Goal: Information Seeking & Learning: Compare options

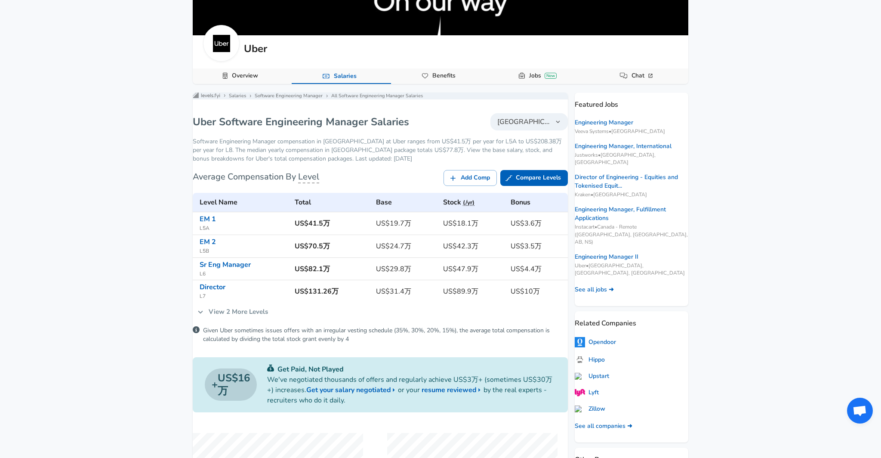
scroll to position [77, 0]
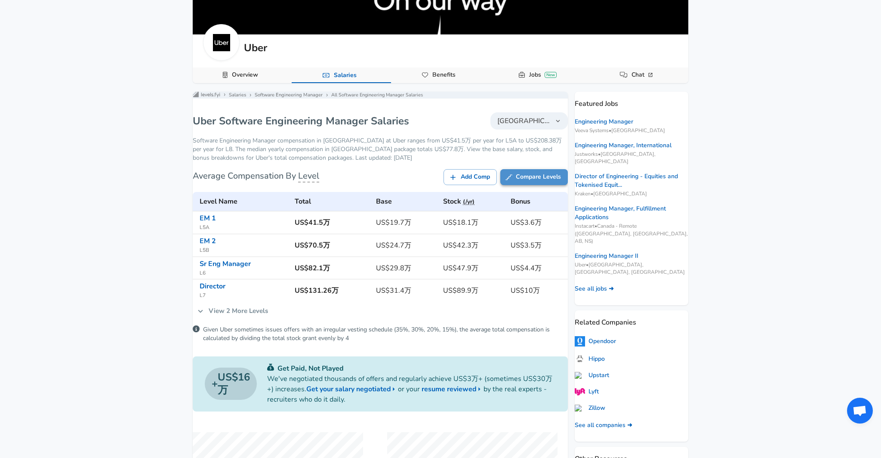
click at [528, 185] on link "Compare Levels" at bounding box center [535, 177] width 68 height 16
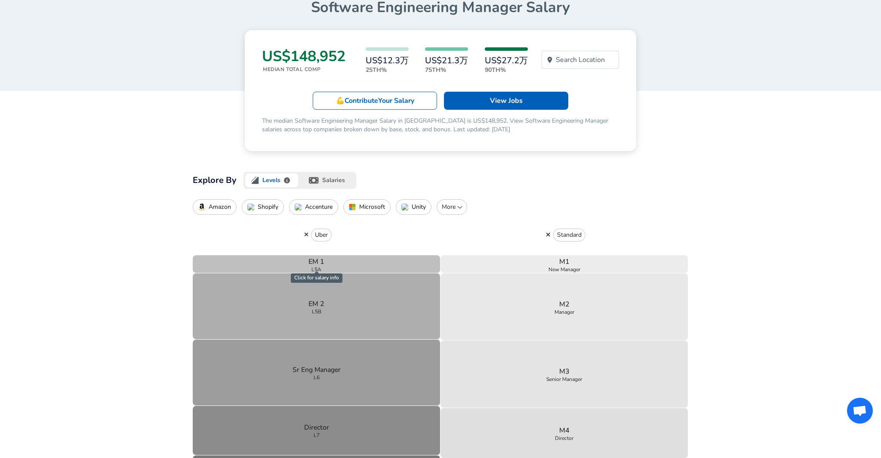
scroll to position [95, 0]
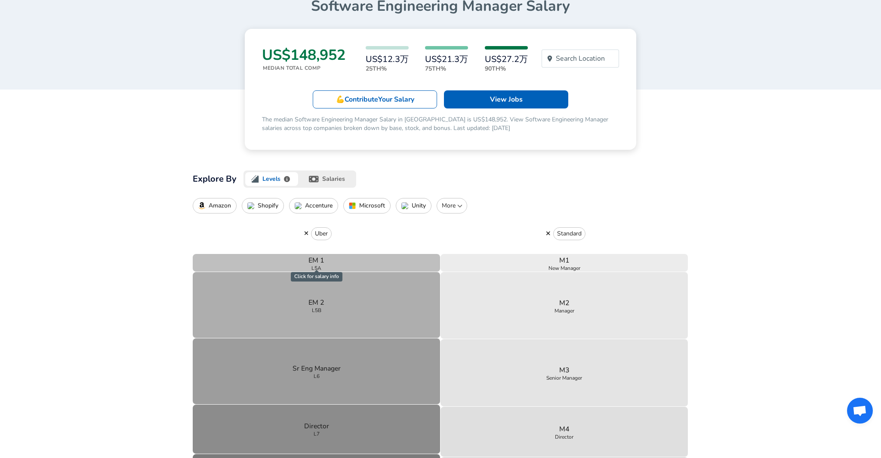
click at [463, 208] on p "More" at bounding box center [452, 205] width 23 height 9
type input "google"
click at [392, 248] on p "Google" at bounding box center [422, 248] width 90 height 9
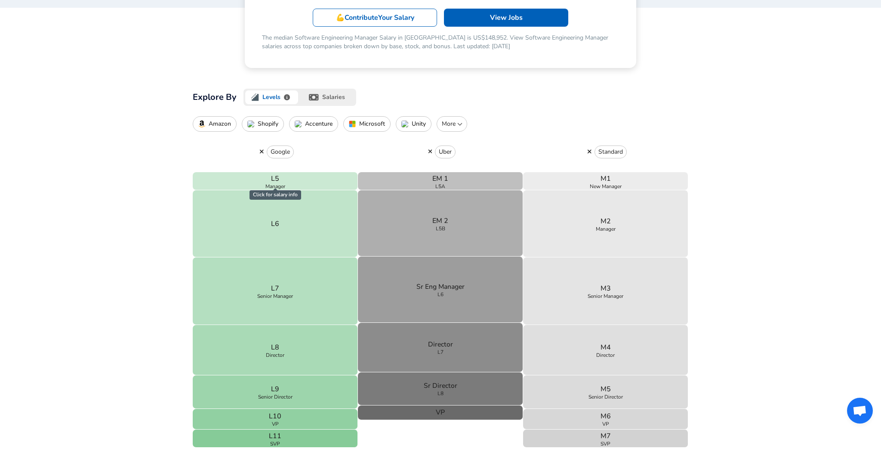
scroll to position [178, 0]
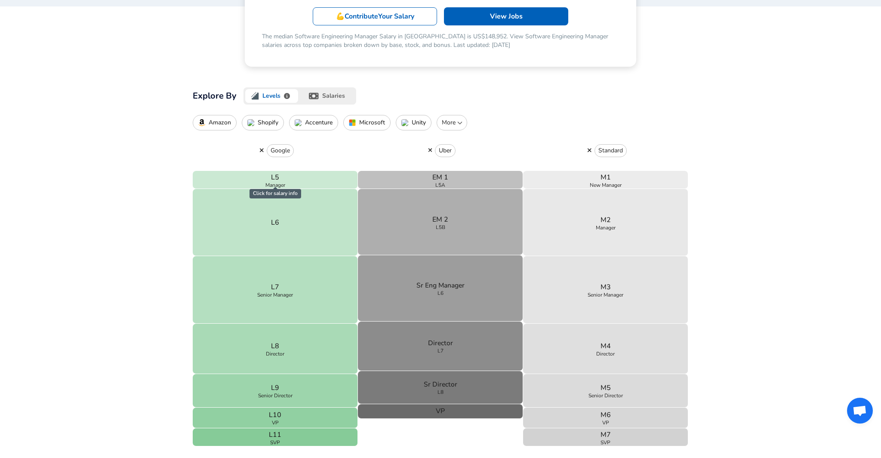
click at [590, 150] on icon "button" at bounding box center [589, 150] width 5 height 6
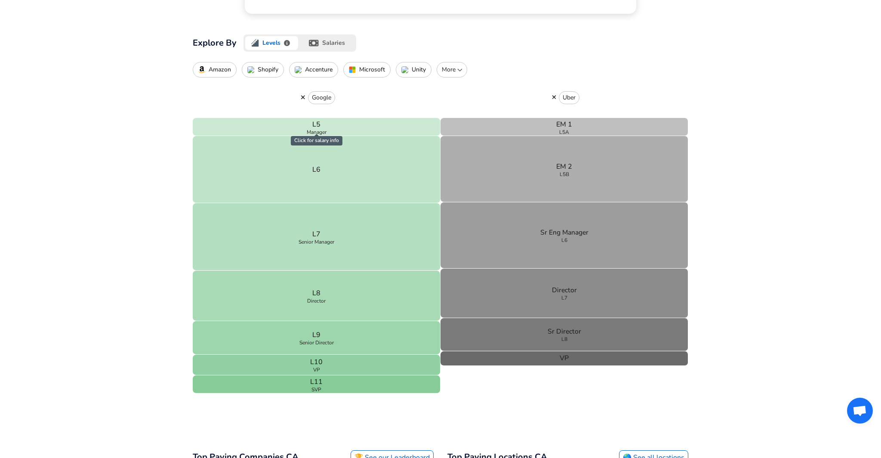
scroll to position [228, 0]
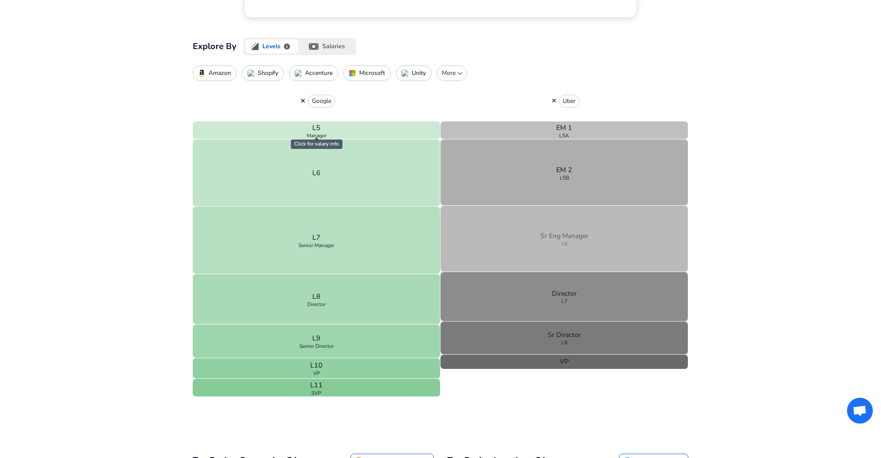
click at [620, 249] on button "Sr Eng Manager L6" at bounding box center [565, 239] width 248 height 66
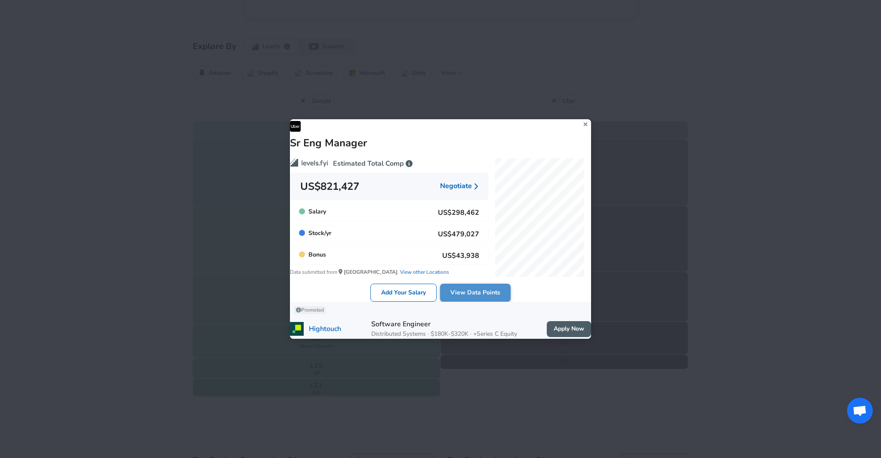
click at [481, 291] on link "View Data Points" at bounding box center [475, 293] width 71 height 19
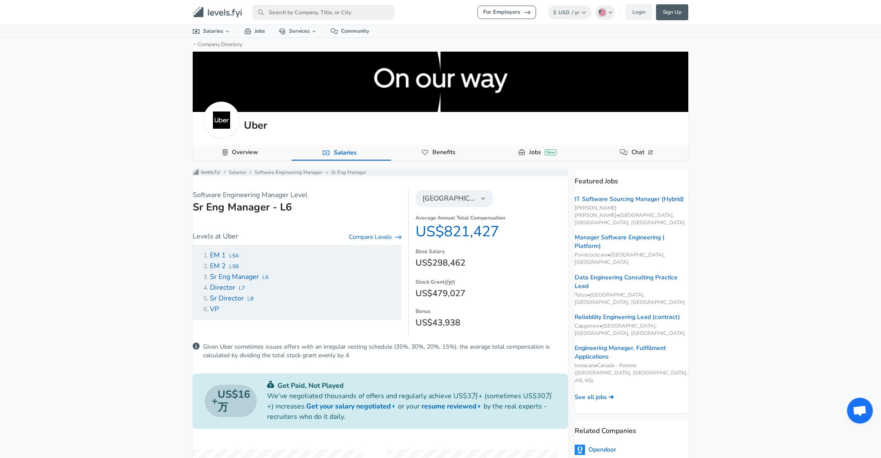
click at [473, 207] on button "[GEOGRAPHIC_DATA]" at bounding box center [454, 198] width 77 height 17
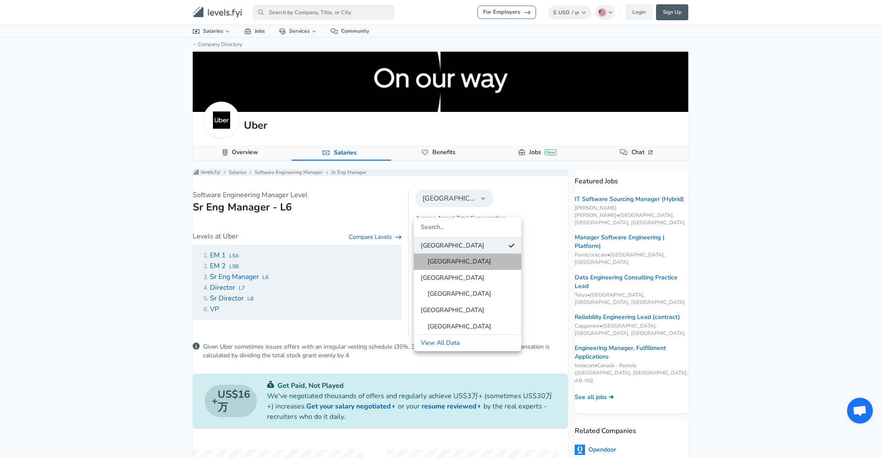
click at [466, 266] on span "[GEOGRAPHIC_DATA]" at bounding box center [456, 261] width 71 height 9
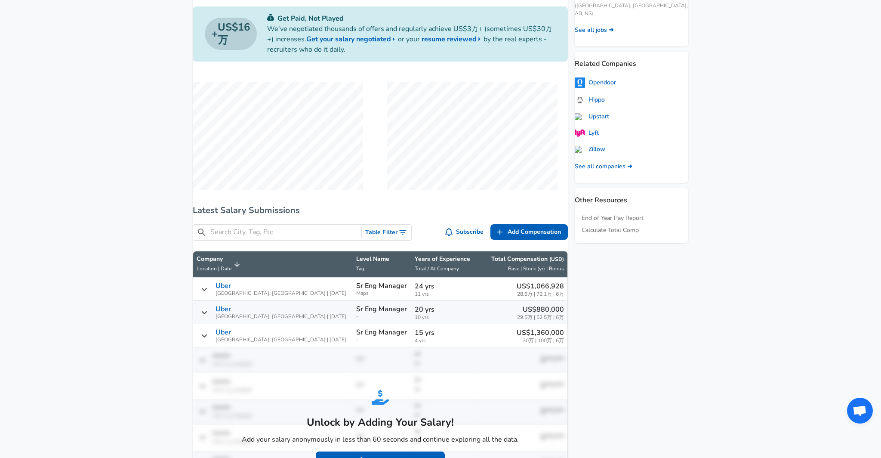
scroll to position [368, 0]
